Goal: Task Accomplishment & Management: Manage account settings

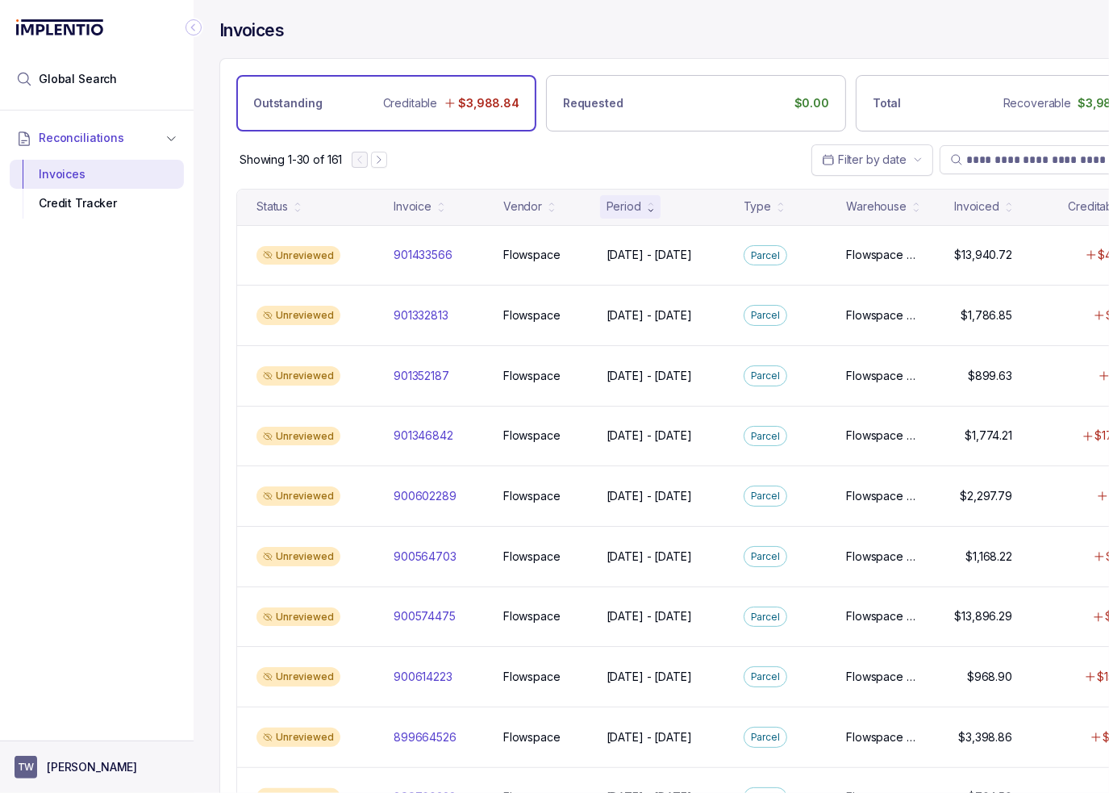
click at [74, 764] on p "[PERSON_NAME]" at bounding box center [92, 767] width 90 height 16
click at [65, 741] on div "Logout" at bounding box center [96, 732] width 153 height 19
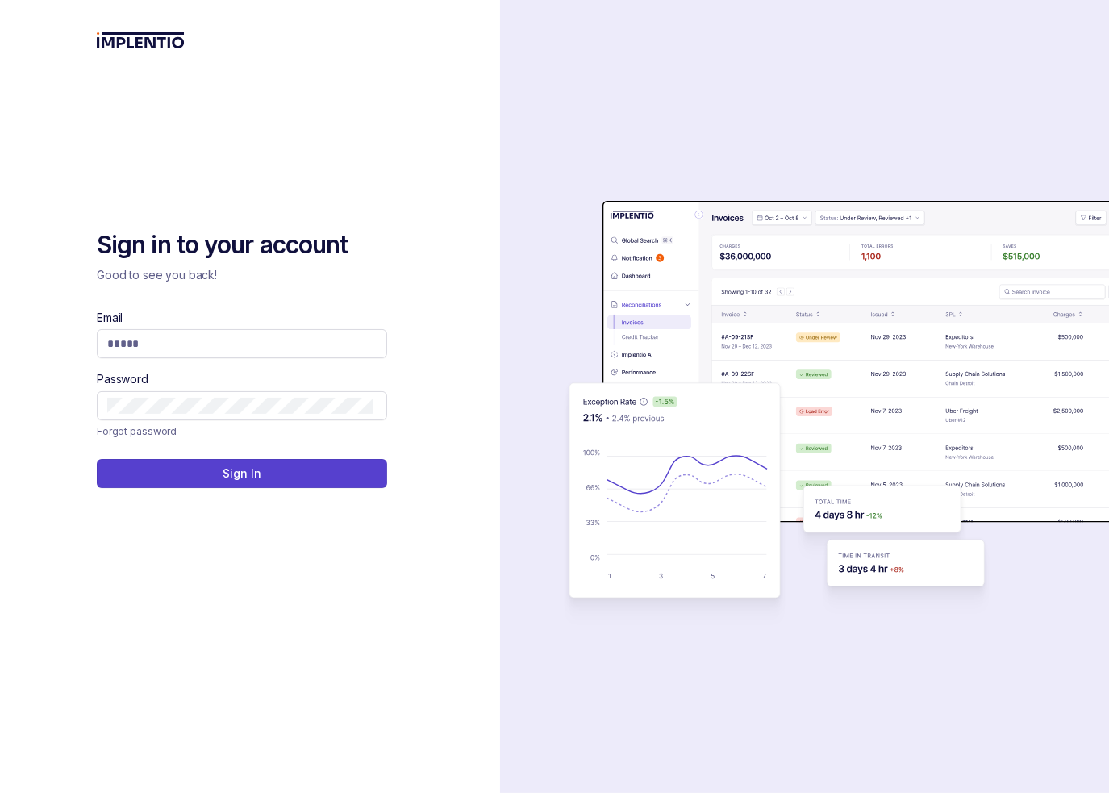
click at [331, 38] on div "Sign in to your account Good to see you back! Email Password Forgot password Si…" at bounding box center [250, 396] width 306 height 793
click at [166, 341] on input "Email" at bounding box center [240, 343] width 266 height 16
click at [306, 347] on input "Email" at bounding box center [240, 343] width 266 height 16
type input "**********"
